Goal: Information Seeking & Learning: Learn about a topic

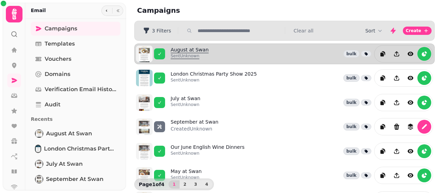
click at [181, 49] on link "August at Swan Sent Unknown" at bounding box center [190, 53] width 38 height 15
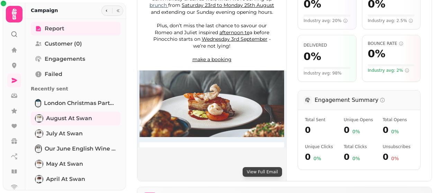
scroll to position [204, 0]
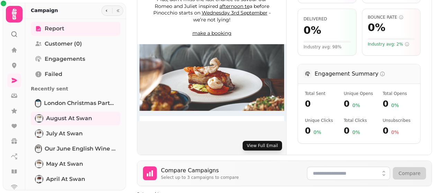
click at [261, 144] on button "View Full Email" at bounding box center [262, 146] width 39 height 10
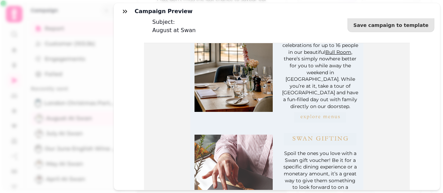
scroll to position [51, 0]
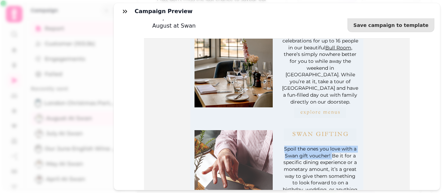
drag, startPoint x: 329, startPoint y: 137, endPoint x: 279, endPoint y: 130, distance: 50.9
click at [280, 145] on td "Spoil the ones you love with a Swan gift voucher! Be it for a specific dining e…" at bounding box center [320, 173] width 80 height 57
copy p "Spoil the ones you love with a Swan gift voucher!"
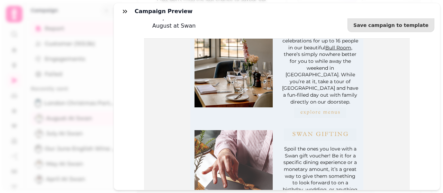
click at [339, 146] on p "Spoil the ones you love with a Swan gift voucher! Be it for a specific dining e…" at bounding box center [320, 173] width 77 height 54
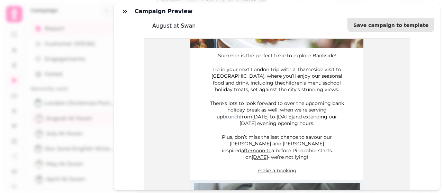
scroll to position [115, 0]
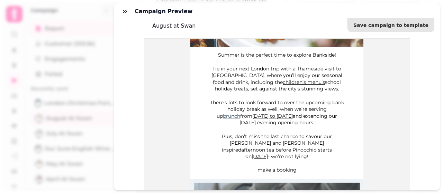
drag, startPoint x: 339, startPoint y: 149, endPoint x: 224, endPoint y: 138, distance: 116.1
click at [224, 138] on p "Plus, don’t miss the last chance to savour our [PERSON_NAME] and [PERSON_NAME] …" at bounding box center [276, 147] width 135 height 27
copy span "don’t miss the last chance to savour our [PERSON_NAME] and [PERSON_NAME] inspir…"
